Goal: Transaction & Acquisition: Subscribe to service/newsletter

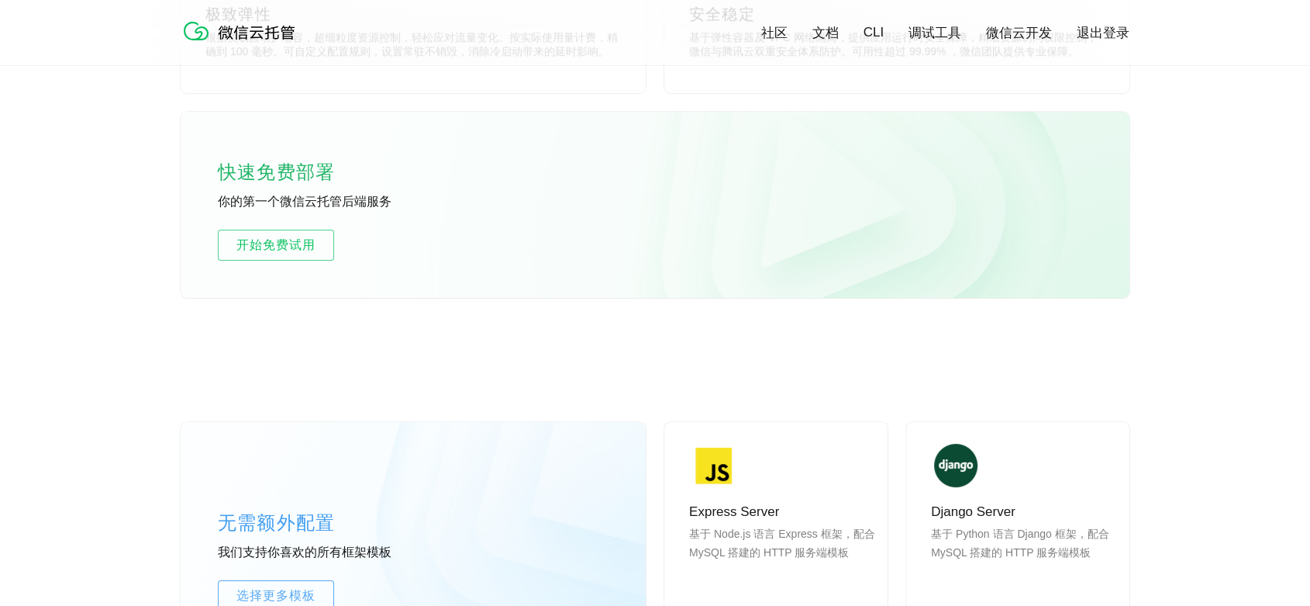
scroll to position [948, 0]
click at [298, 259] on link "开始免费试用" at bounding box center [276, 246] width 116 height 31
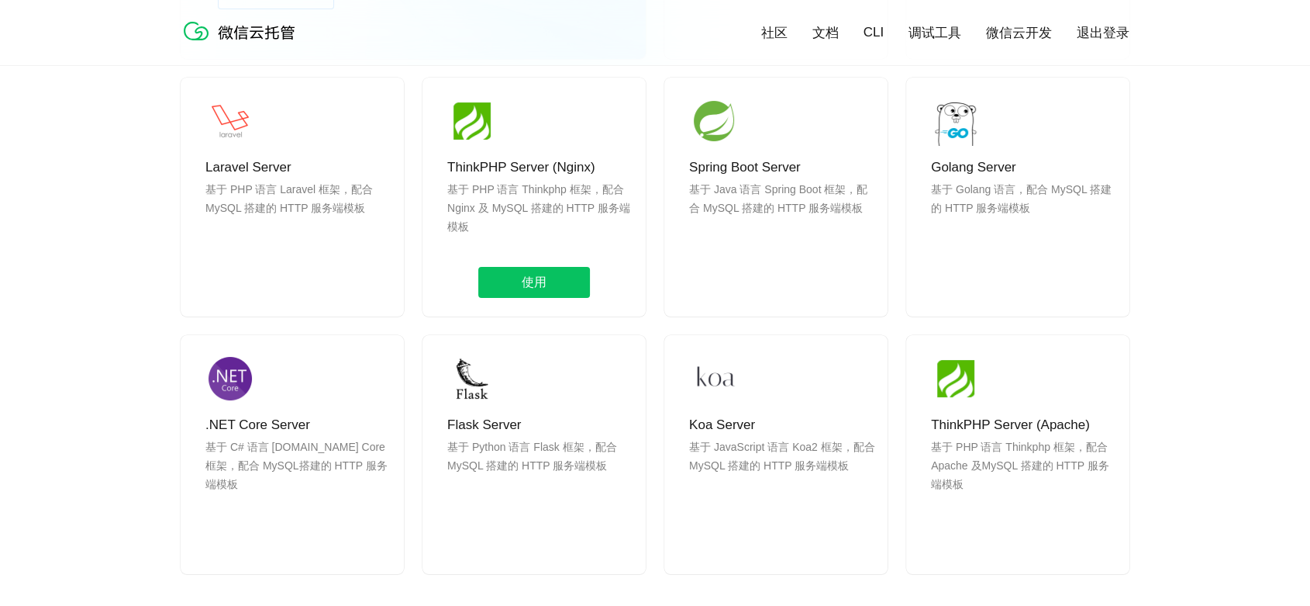
scroll to position [1292, 0]
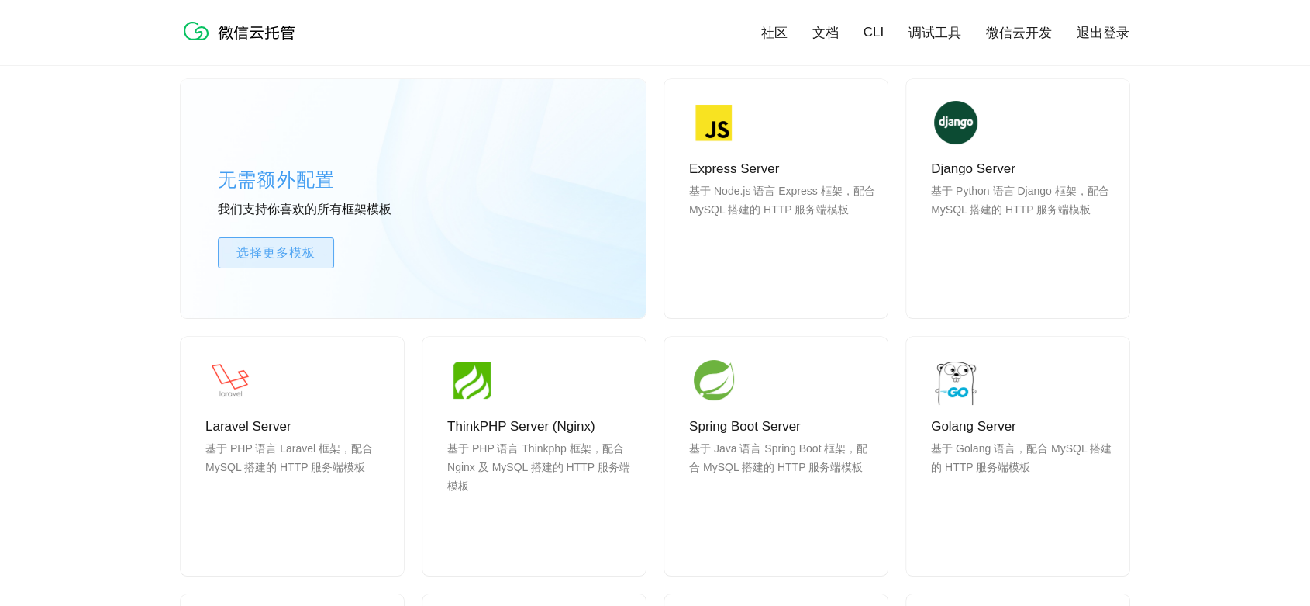
click at [302, 247] on span "选择更多模板" at bounding box center [276, 252] width 115 height 19
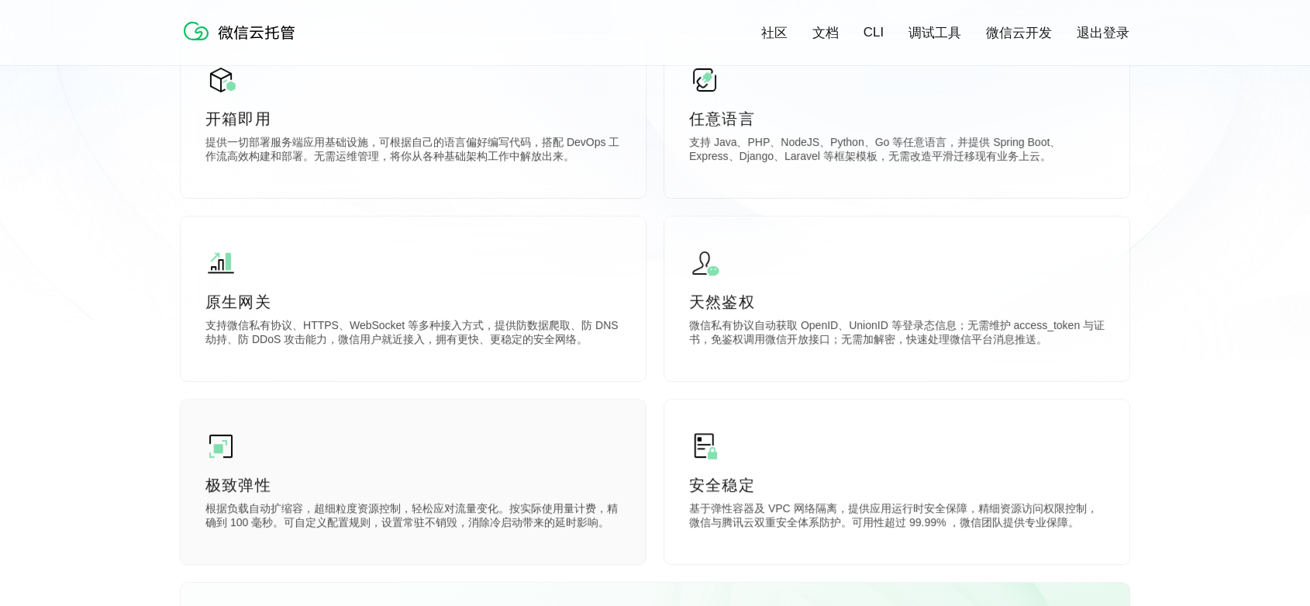
scroll to position [430, 0]
